Goal: Navigation & Orientation: Find specific page/section

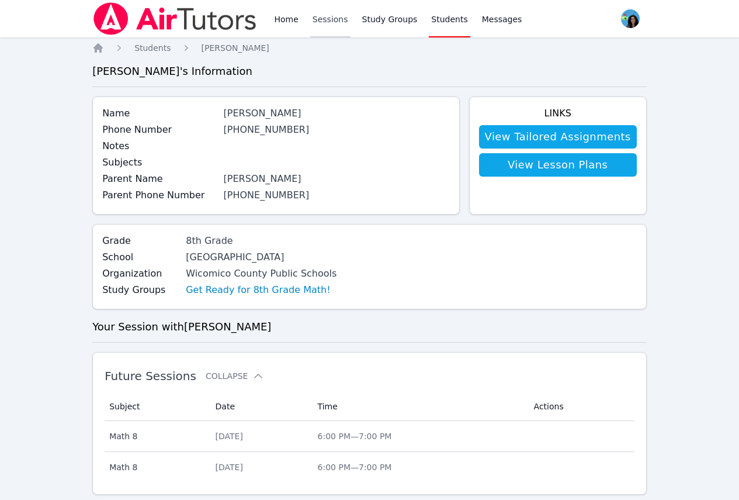
click at [318, 21] on link "Sessions" at bounding box center [330, 18] width 40 height 37
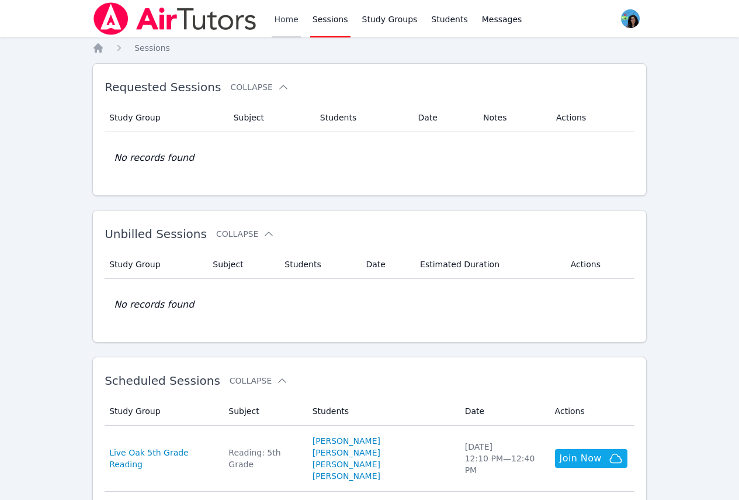
click at [294, 16] on link "Home" at bounding box center [286, 18] width 29 height 37
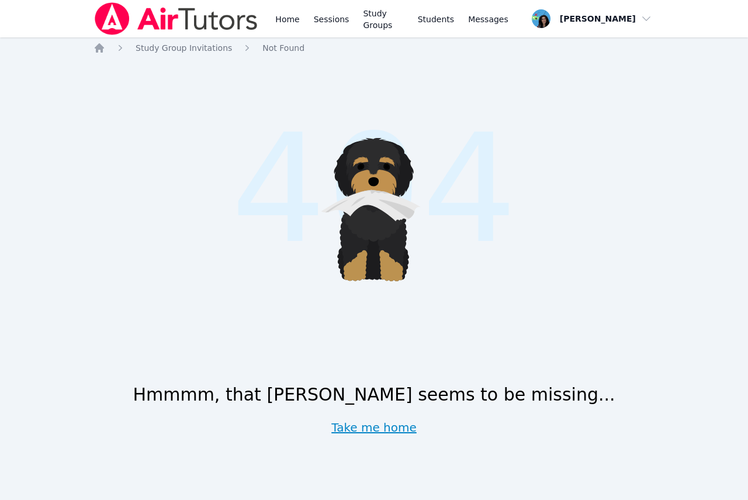
click at [385, 429] on link "Take me home" at bounding box center [373, 427] width 85 height 16
